Goal: Task Accomplishment & Management: Use online tool/utility

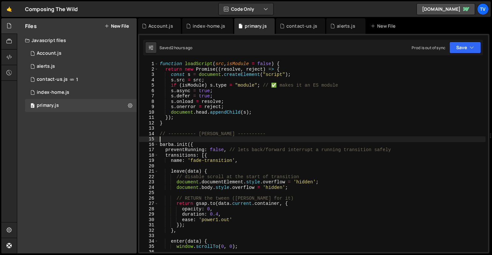
click at [253, 138] on div "function loadScript ( src , isModule = false ) { return new Promise (( resolve …" at bounding box center [321, 161] width 327 height 201
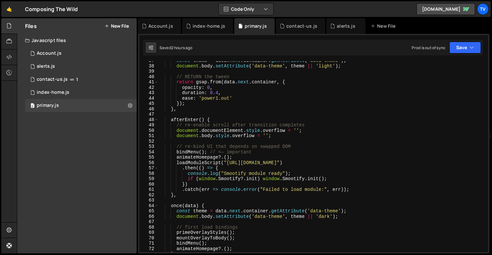
scroll to position [198, 0]
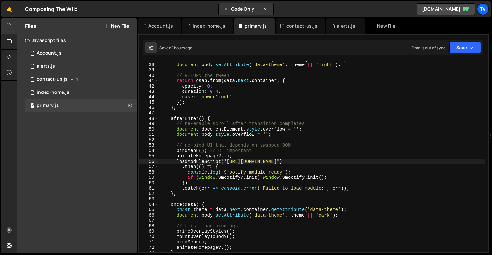
click at [177, 161] on div "const theme = data . next . container . getAttribute ( 'data-theme' ) ; documen…" at bounding box center [321, 157] width 327 height 201
drag, startPoint x: 227, startPoint y: 160, endPoint x: 364, endPoint y: 163, distance: 137.0
click at [364, 163] on div "const theme = data . next . container . getAttribute ( 'data-theme' ) ; documen…" at bounding box center [321, 157] width 327 height 201
click at [207, 161] on div "const theme = data . next . container . getAttribute ( 'data-theme' ) ; documen…" at bounding box center [321, 157] width 327 height 201
click at [214, 118] on div "const theme = data . next . container . getAttribute ( 'data-theme' ) ; documen…" at bounding box center [321, 157] width 327 height 201
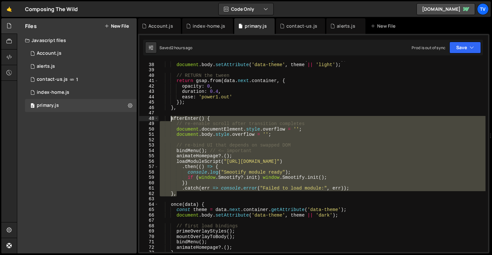
drag, startPoint x: 180, startPoint y: 193, endPoint x: 171, endPoint y: 117, distance: 76.6
click at [171, 117] on div "const theme = data . next . container . getAttribute ( 'data-theme' ) ; documen…" at bounding box center [321, 157] width 327 height 201
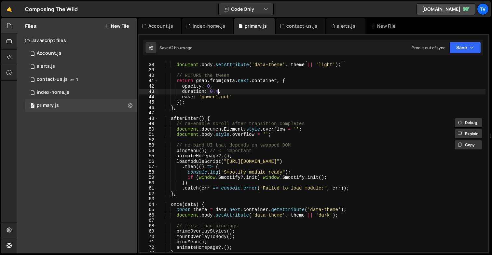
click at [218, 94] on div "const theme = data . next . container . getAttribute ( 'data-theme' ) ; documen…" at bounding box center [321, 157] width 327 height 201
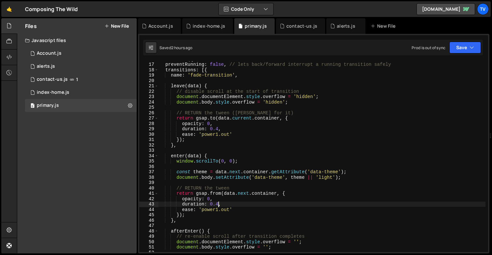
scroll to position [0, 0]
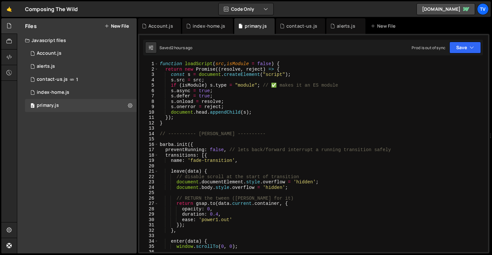
click at [207, 64] on div "function loadScript ( src , isModule = false ) { return new Promise (( resolve …" at bounding box center [321, 161] width 327 height 201
click at [288, 67] on div "function loadScript ( src , isModule = false ) { return new Promise (( resolve …" at bounding box center [321, 161] width 327 height 201
click at [288, 65] on div "function loadScript ( src , isModule = false ) { return new Promise (( resolve …" at bounding box center [321, 161] width 327 height 201
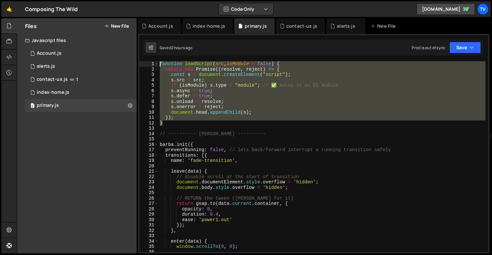
drag, startPoint x: 166, startPoint y: 124, endPoint x: 157, endPoint y: 58, distance: 66.6
click at [157, 58] on div "XXXXXXXXXXXXXXXXXXXXXXXXXXXXXXXXXXXXXXXXXXXXXXXXXXXXXXXXXXXXXXXXXXXXXXXXXXXXXXX…" at bounding box center [313, 143] width 351 height 219
click at [268, 109] on div "function loadScript ( src , isModule = false ) { return new Promise (( resolve …" at bounding box center [321, 156] width 327 height 191
type textarea "s.onerror = reject;"
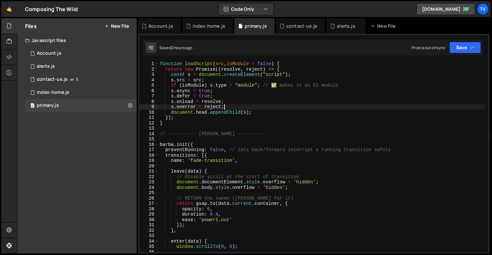
click at [226, 141] on div "function loadScript ( src , isModule = false ) { return new Promise (( resolve …" at bounding box center [321, 161] width 327 height 201
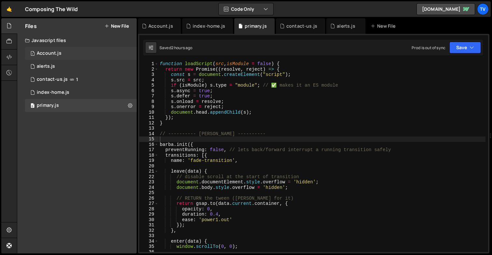
click at [88, 52] on div "1 Account.js 0" at bounding box center [81, 53] width 112 height 13
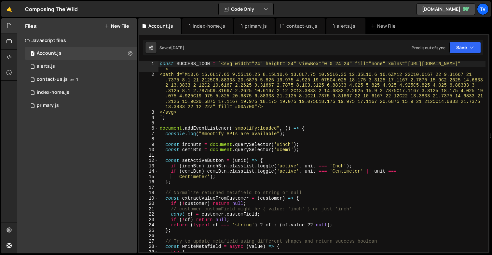
click at [211, 93] on div "const SUCCESS_ICON = ` <svg width="24" height="24" viewBox="0 0 24 24" fill="no…" at bounding box center [321, 164] width 327 height 207
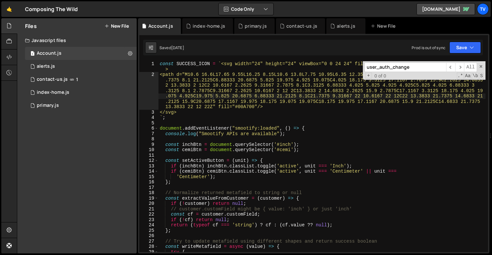
scroll to position [645, 0]
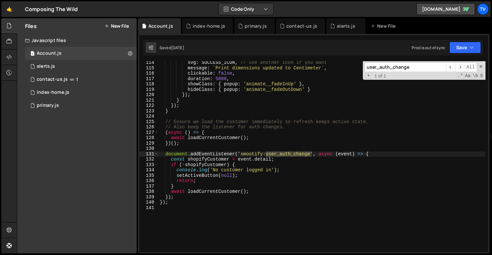
type input "user_auth_change"
click at [261, 135] on div "svg : SUCCESS_ICON , // use another icon if you want message : ` Print dimensio…" at bounding box center [321, 160] width 327 height 201
click at [374, 154] on div "svg : SUCCESS_ICON , // use another icon if you want message : ` Print dimensio…" at bounding box center [321, 160] width 327 height 201
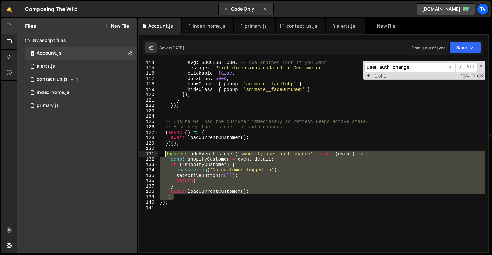
drag, startPoint x: 174, startPoint y: 197, endPoint x: 166, endPoint y: 153, distance: 45.6
click at [166, 153] on div "svg : SUCCESS_ICON , // use another icon if you want message : ` Print dimensio…" at bounding box center [321, 160] width 327 height 201
click at [224, 167] on div "svg : SUCCESS_ICON , // use another icon if you want message : ` Print dimensio…" at bounding box center [321, 156] width 327 height 191
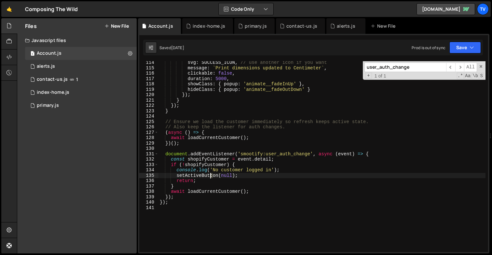
click at [211, 175] on div "svg : SUCCESS_ICON , // use another icon if you want message : ` Print dimensio…" at bounding box center [321, 160] width 327 height 201
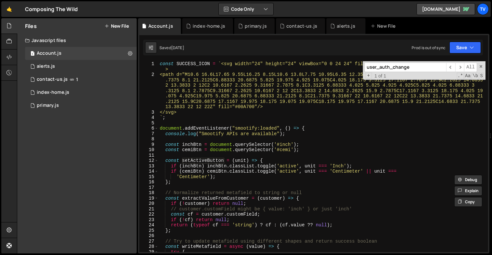
scroll to position [0, 0]
click at [220, 118] on div "const SUCCESS_ICON = ` <svg width="24" height="24" viewBox="0 0 24 24" fill="no…" at bounding box center [321, 164] width 327 height 207
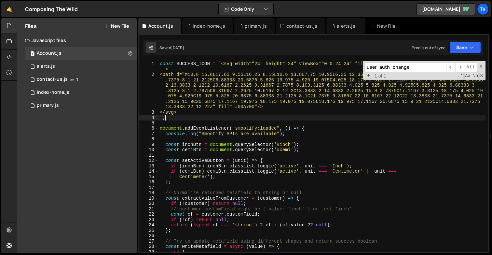
type textarea "});"
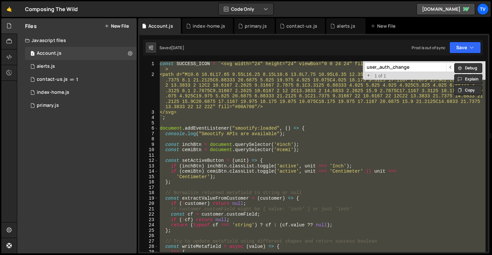
click at [294, 186] on div "const SUCCESS_ICON = ` <svg width="24" height="24" viewBox="0 0 24 24" fill="no…" at bounding box center [321, 156] width 327 height 191
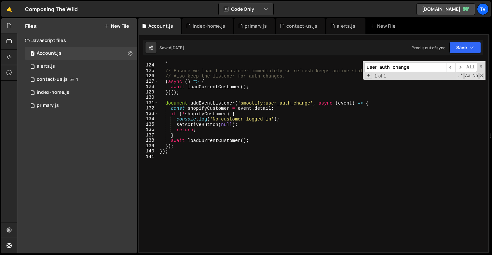
scroll to position [696, 0]
click at [376, 103] on div "} // Ensure we load the customer immediately so refresh keeps active state. // …" at bounding box center [321, 157] width 327 height 201
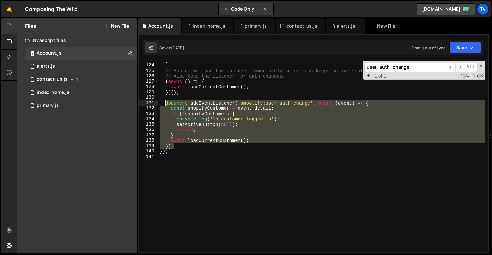
drag, startPoint x: 174, startPoint y: 147, endPoint x: 165, endPoint y: 104, distance: 43.3
click at [165, 104] on div "} // Ensure we load the customer immediately so refresh keeps active state. // …" at bounding box center [321, 157] width 327 height 201
click at [225, 114] on div "} // Ensure we load the customer immediately so refresh keeps active state. // …" at bounding box center [321, 156] width 327 height 191
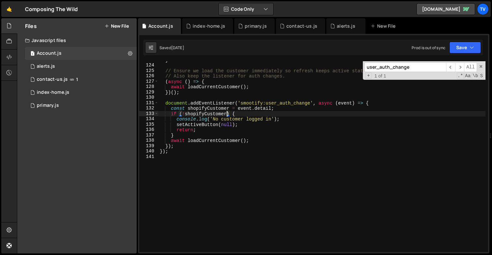
click at [222, 131] on div "} // Ensure we load the customer immediately so refresh keeps active state. // …" at bounding box center [321, 157] width 327 height 201
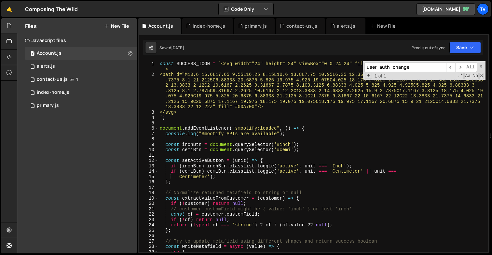
scroll to position [0, 0]
click at [222, 131] on div "const SUCCESS_ICON = ` <svg width="24" height="24" viewBox="0 0 24 24" fill="no…" at bounding box center [321, 164] width 327 height 207
type textarea "});"
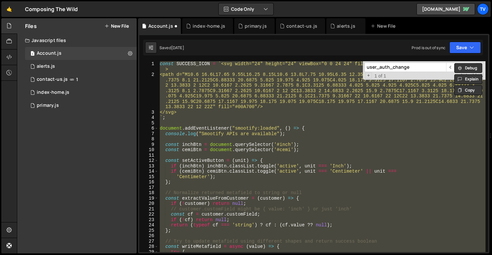
scroll to position [0, 0]
paste textarea
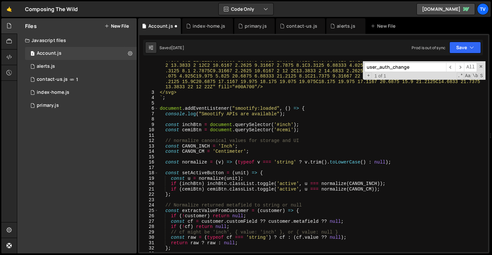
scroll to position [0, 0]
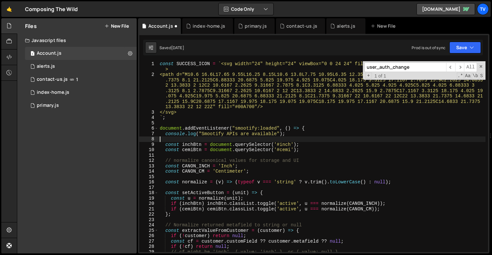
click at [270, 141] on div "const SUCCESS_ICON = ` <svg width="24" height="24" viewBox="0 0 24 24" fill="no…" at bounding box center [321, 164] width 327 height 207
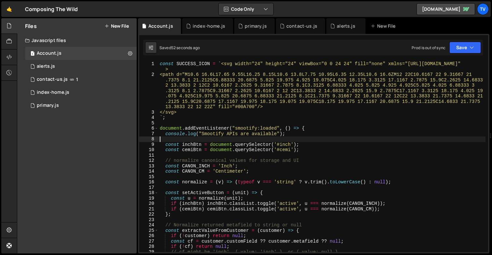
click at [278, 84] on div "const SUCCESS_ICON = ` <svg width="24" height="24" viewBox="0 0 24 24" fill="no…" at bounding box center [321, 164] width 327 height 207
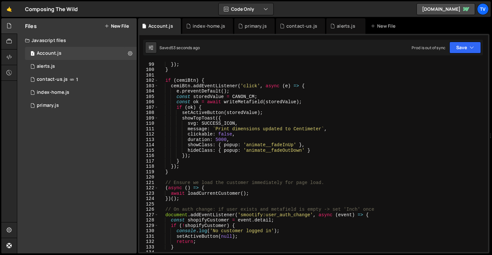
scroll to position [640, 0]
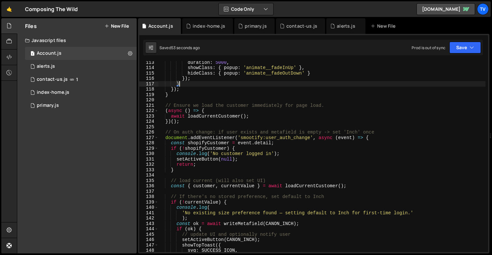
click at [278, 84] on div "duration : 5000 , showClass : { popup : 'animate__fadeInUp' } , hideClass : { p…" at bounding box center [321, 160] width 327 height 201
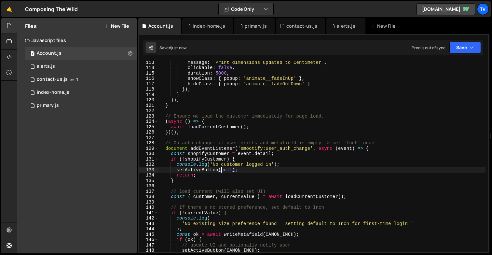
click at [220, 171] on div "message : ` Print dimensions updated to Centimeter ` , clickable : false , dura…" at bounding box center [321, 160] width 327 height 201
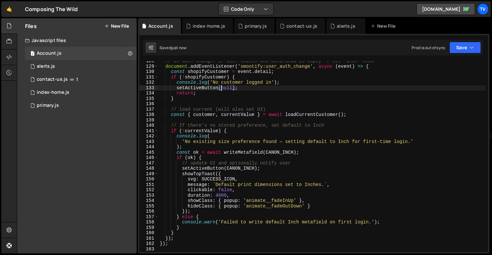
scroll to position [727, 0]
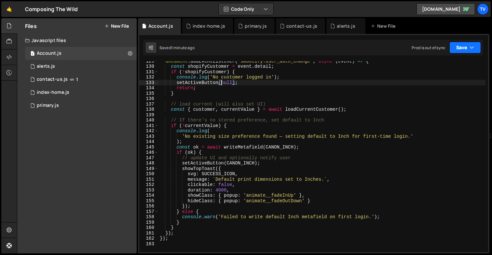
click at [462, 51] on button "Save" at bounding box center [465, 48] width 32 height 12
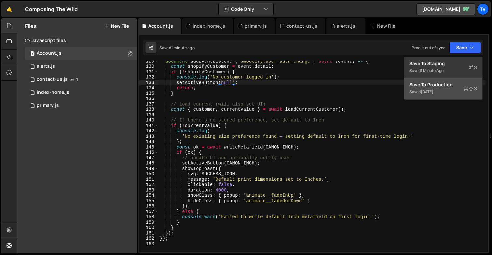
click at [456, 86] on div "Save to Production S" at bounding box center [443, 84] width 68 height 7
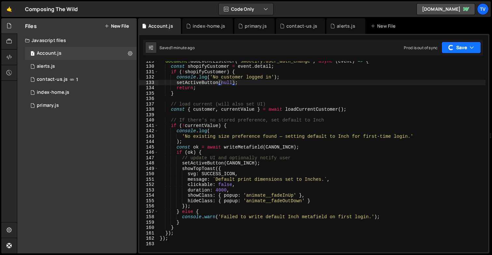
click at [464, 46] on button "Save" at bounding box center [460, 48] width 39 height 12
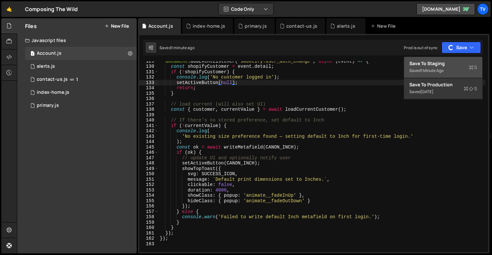
click at [454, 67] on div "Saved 1 minute ago" at bounding box center [443, 71] width 68 height 8
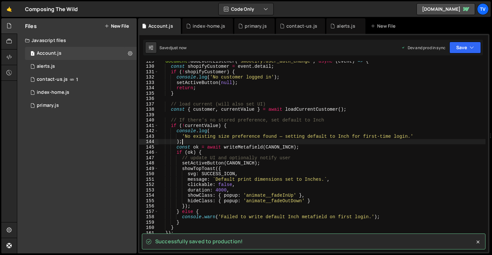
click at [335, 139] on div "document . addEventListener ( 'smootify:user_auth_change' , async ( event ) => …" at bounding box center [321, 158] width 327 height 201
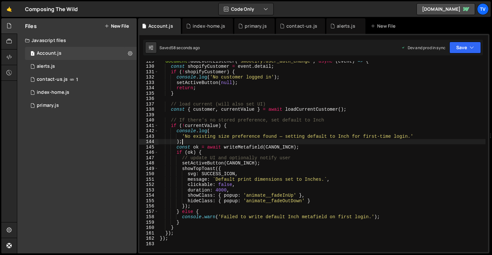
click at [274, 154] on div "document . addEventListener ( 'smootify:user_auth_change' , async ( event ) => …" at bounding box center [321, 158] width 327 height 201
type textarea "if (ok) {"
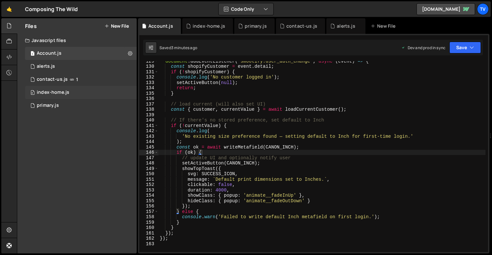
click at [87, 90] on div "0 index-home.js 0" at bounding box center [81, 92] width 112 height 13
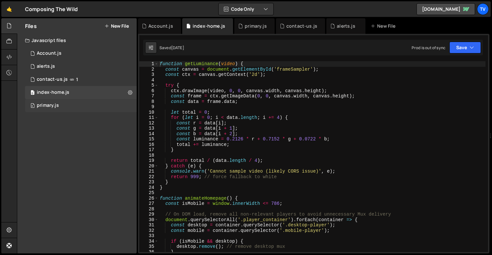
click at [84, 106] on div "0 primary.js 0" at bounding box center [81, 105] width 112 height 13
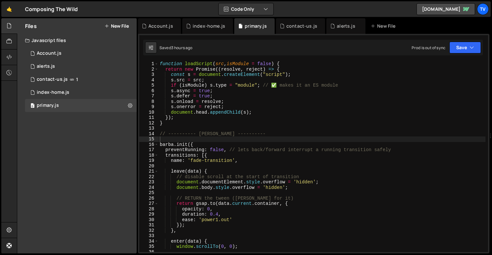
scroll to position [1759, 0]
type textarea "s.defer = true;"
click at [203, 94] on div "function loadScript ( src , isModule = false ) { return new Promise (( resolve …" at bounding box center [321, 161] width 327 height 201
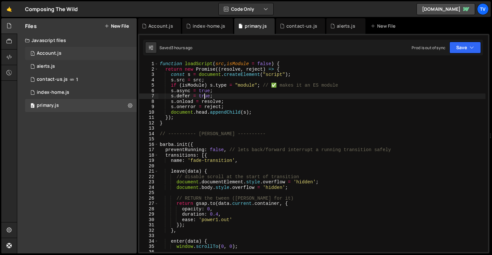
click at [88, 52] on div "1 Account.js 0" at bounding box center [81, 53] width 112 height 13
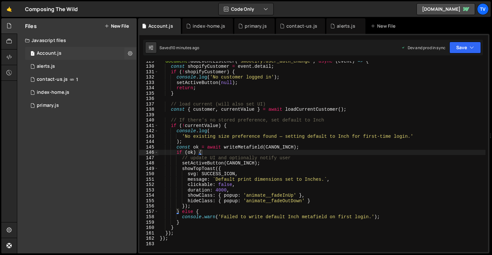
scroll to position [0, 0]
click at [185, 78] on div "document . addEventListener ( 'smootify:user_auth_change' , async ( event ) => …" at bounding box center [321, 158] width 327 height 201
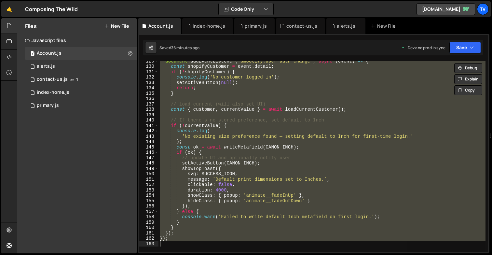
click at [321, 145] on div "document . addEventListener ( 'smootify:user_auth_change' , async ( event ) => …" at bounding box center [321, 156] width 327 height 191
type textarea "const ok = await writeMetafield(CANON_INCH);"
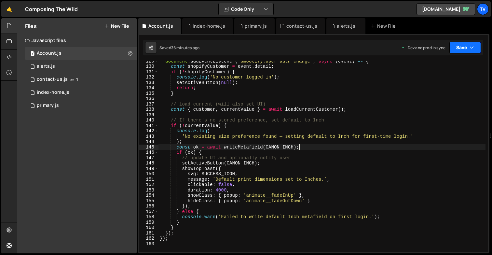
click at [467, 47] on button "Save" at bounding box center [465, 48] width 32 height 12
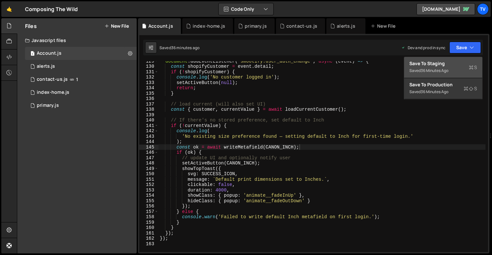
click at [462, 66] on div "Save to Staging S" at bounding box center [443, 63] width 68 height 7
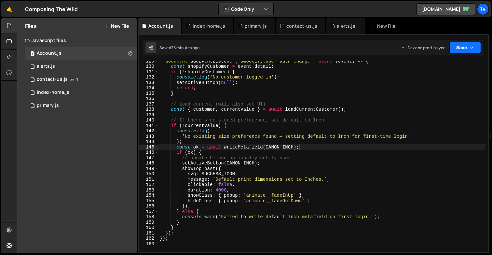
click at [465, 47] on button "Save" at bounding box center [465, 48] width 32 height 12
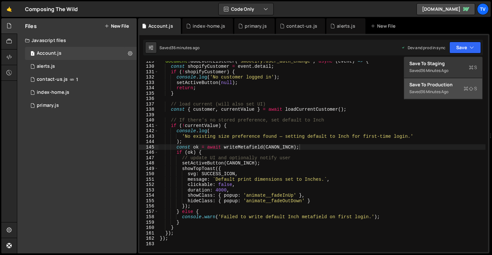
click at [452, 86] on div "Save to Production S" at bounding box center [443, 84] width 68 height 7
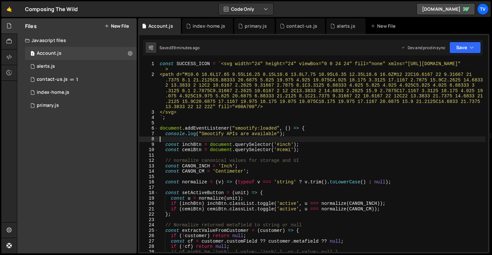
click at [228, 137] on div "const SUCCESS_ICON = ` <svg width="24" height="24" viewBox="0 0 24 24" fill="no…" at bounding box center [321, 164] width 327 height 207
click at [151, 46] on icon at bounding box center [151, 47] width 5 height 7
select select "editor"
select select "ace/theme/monokai"
type input "14"
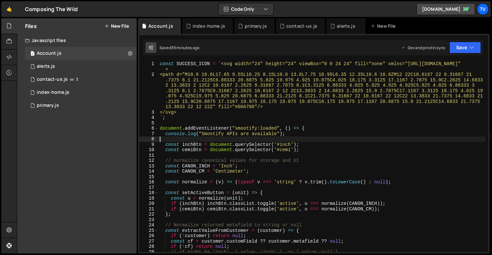
checkbox input "true"
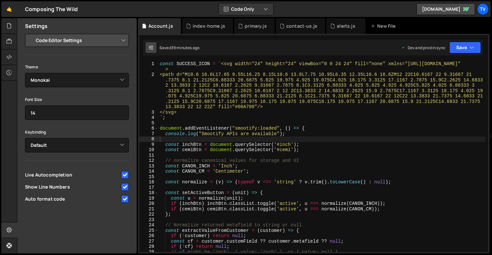
click at [151, 46] on icon at bounding box center [151, 47] width 5 height 7
click at [8, 79] on div at bounding box center [9, 73] width 16 height 16
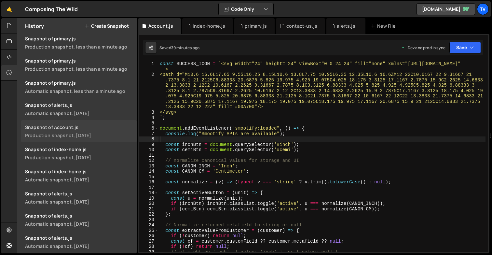
scroll to position [116, 0]
click at [67, 90] on div "Automatic snapshot, less than a minute ago" at bounding box center [79, 91] width 108 height 6
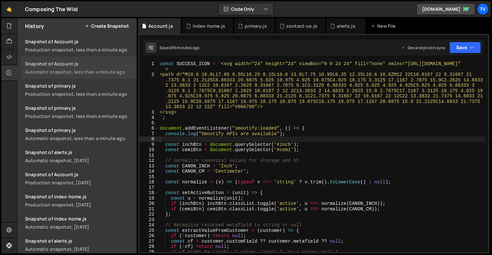
click at [65, 73] on div "Automatic snapshot, less than a minute ago" at bounding box center [79, 72] width 108 height 6
type textarea "document.addEventListener("smootify:loaded", () => {"
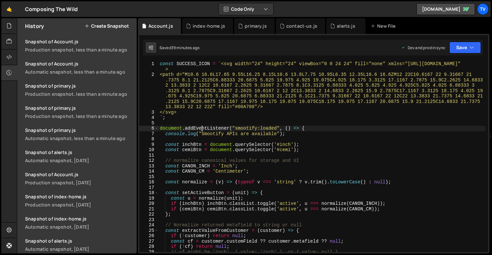
click at [203, 127] on div "const SUCCESS_ICON = ` <svg width="24" height="24" viewBox="0 0 24 24" fill="no…" at bounding box center [321, 164] width 327 height 207
click at [113, 28] on button "Create Snapshot" at bounding box center [107, 25] width 44 height 5
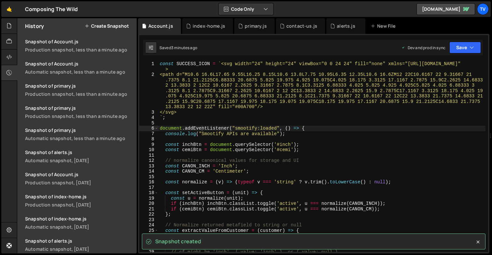
click at [241, 124] on div "const SUCCESS_ICON = ` <svg width="24" height="24" viewBox="0 0 24 24" fill="no…" at bounding box center [321, 164] width 327 height 207
click at [9, 29] on div at bounding box center [9, 26] width 16 height 16
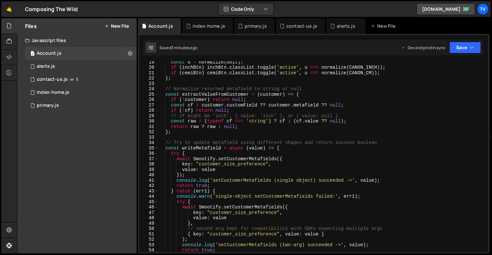
scroll to position [138, 0]
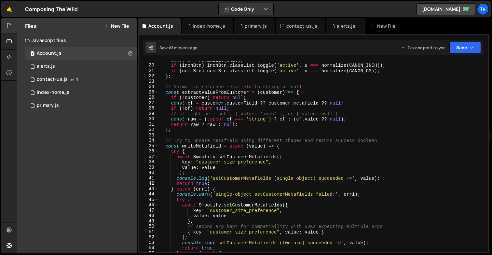
type textarea "key: "customer_size_preference","
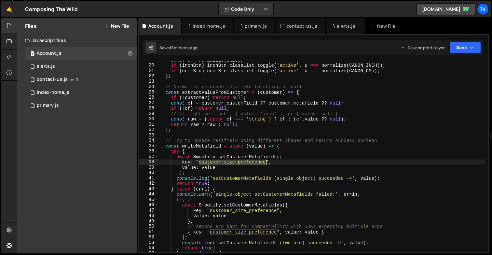
drag, startPoint x: 199, startPoint y: 162, endPoint x: 266, endPoint y: 161, distance: 66.4
click at [266, 161] on div "const u = normalize ( unit ) ; if ( inchBtn ) inchBtn . classList . toggle ( 'a…" at bounding box center [321, 157] width 327 height 201
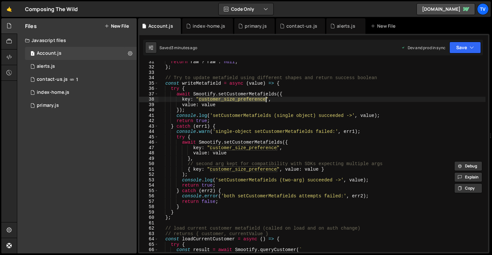
scroll to position [202, 0]
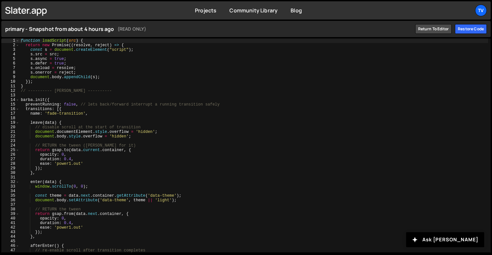
type textarea "s.async = true;"
click at [89, 61] on div "function loadScript ( src ) { return new Promise (( resolve , reject ) => { con…" at bounding box center [254, 149] width 468 height 223
